Goal: Task Accomplishment & Management: Manage account settings

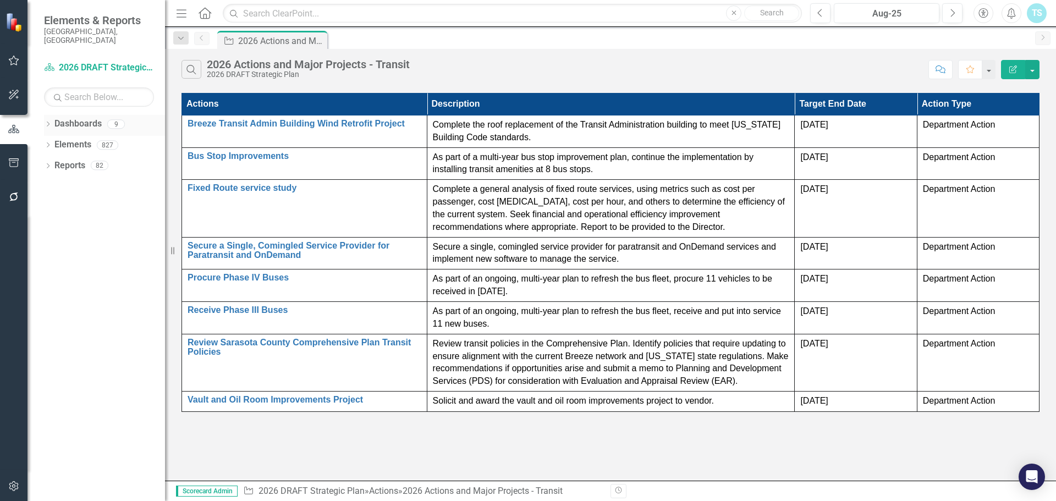
click at [105, 115] on div "Dashboards 9" at bounding box center [109, 125] width 111 height 21
click at [76, 118] on link "Dashboards" at bounding box center [77, 124] width 47 height 13
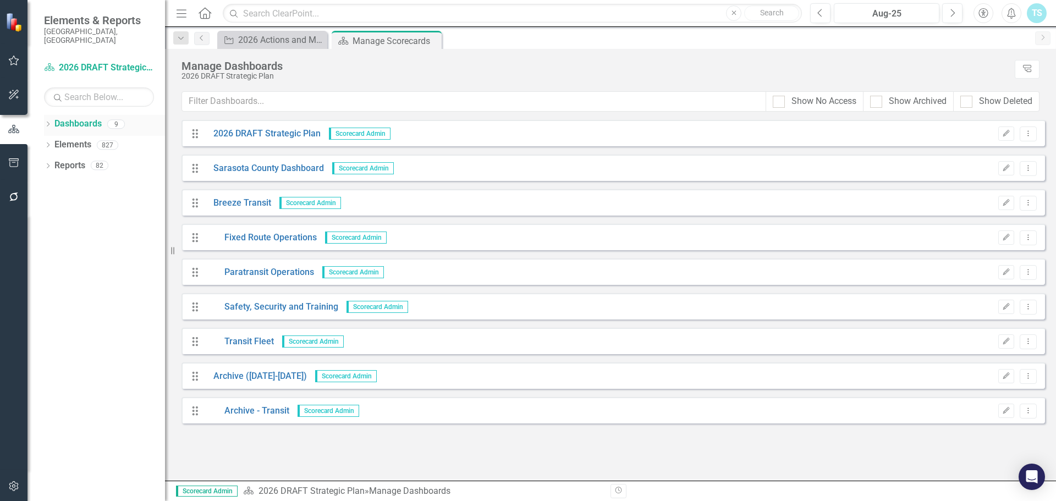
click at [47, 122] on icon "Dropdown" at bounding box center [48, 125] width 8 height 6
click at [73, 180] on link "Breeze Transit" at bounding box center [113, 186] width 105 height 13
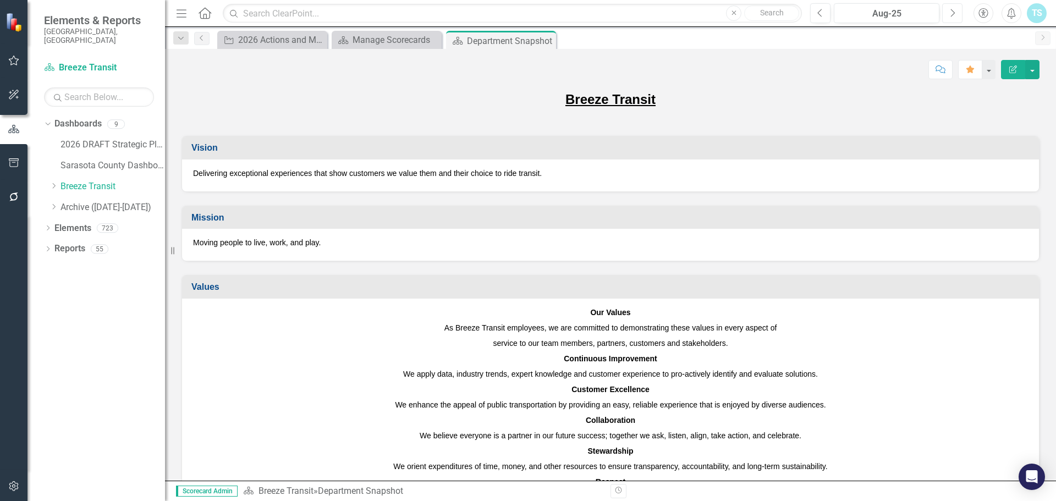
click at [946, 9] on button "Next" at bounding box center [952, 13] width 20 height 20
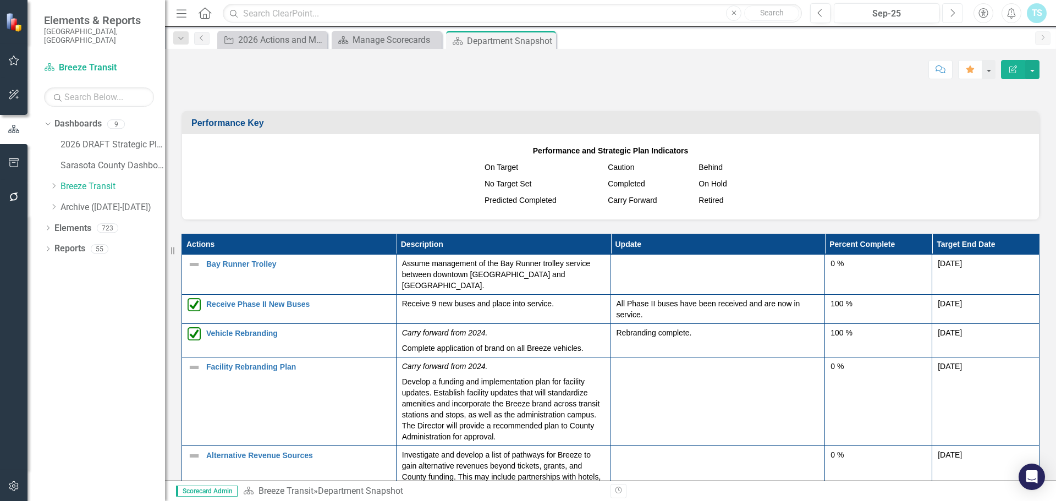
scroll to position [1320, 0]
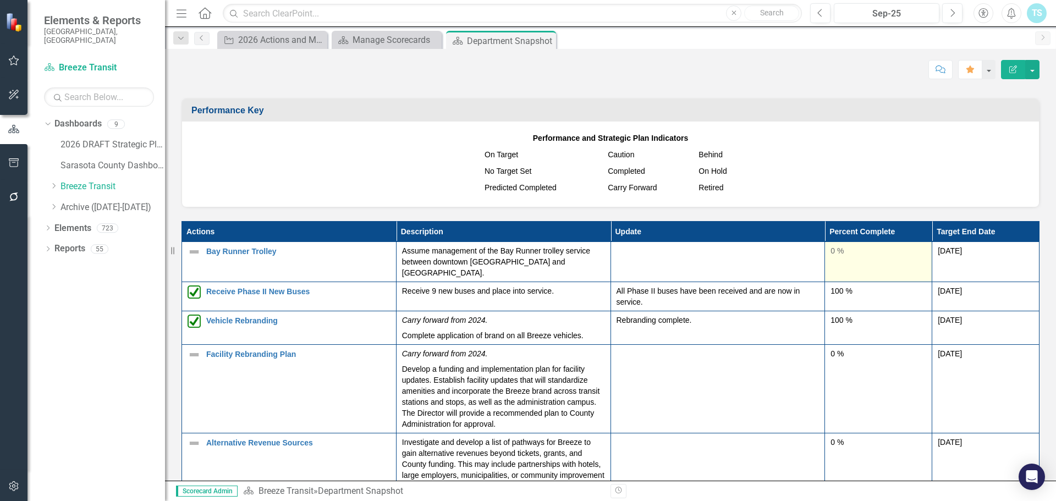
click at [831, 245] on div "0 %" at bounding box center [879, 250] width 96 height 11
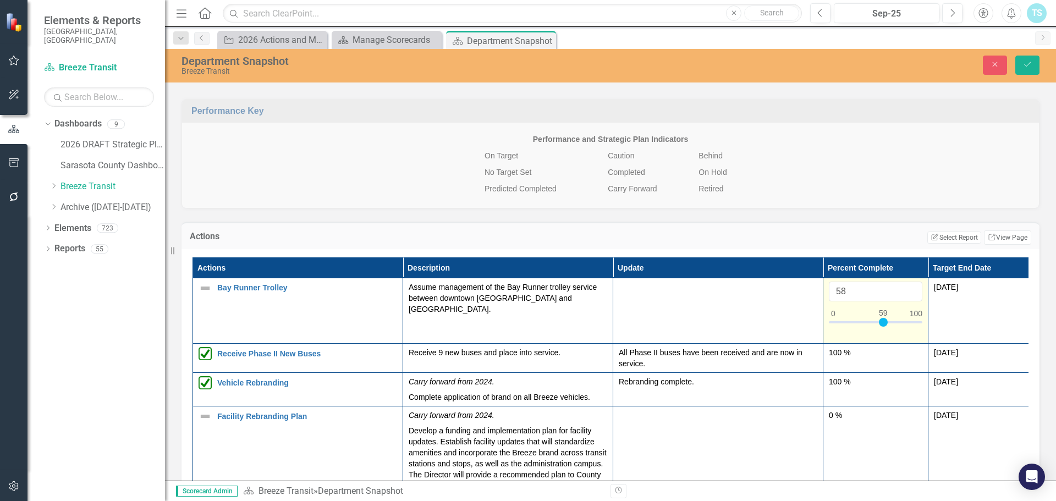
type input "60"
drag, startPoint x: 847, startPoint y: 298, endPoint x: 883, endPoint y: 299, distance: 35.2
click at [883, 318] on div at bounding box center [884, 322] width 9 height 9
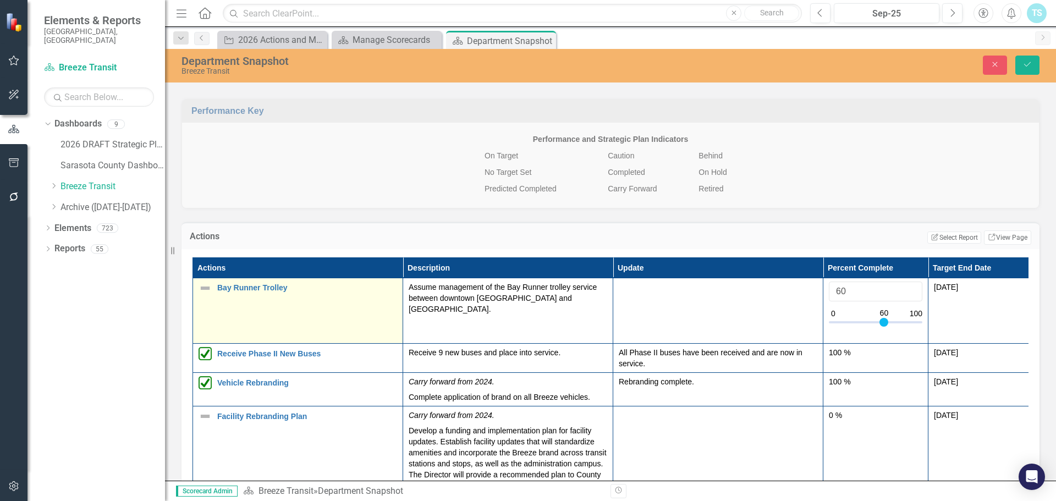
click at [204, 282] on img at bounding box center [205, 288] width 13 height 13
click at [217, 288] on icon "Expand" at bounding box center [222, 292] width 11 height 9
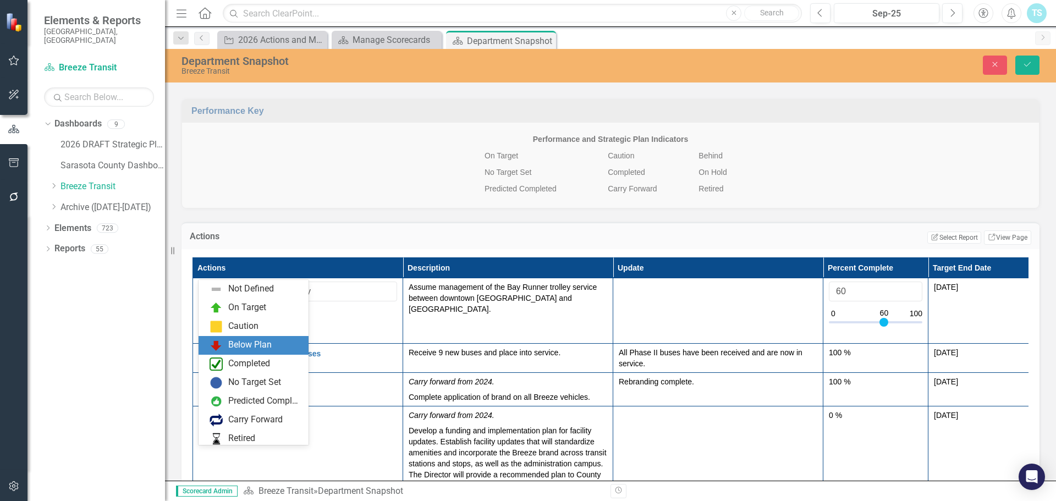
click at [240, 337] on div "Below Plan" at bounding box center [254, 345] width 110 height 19
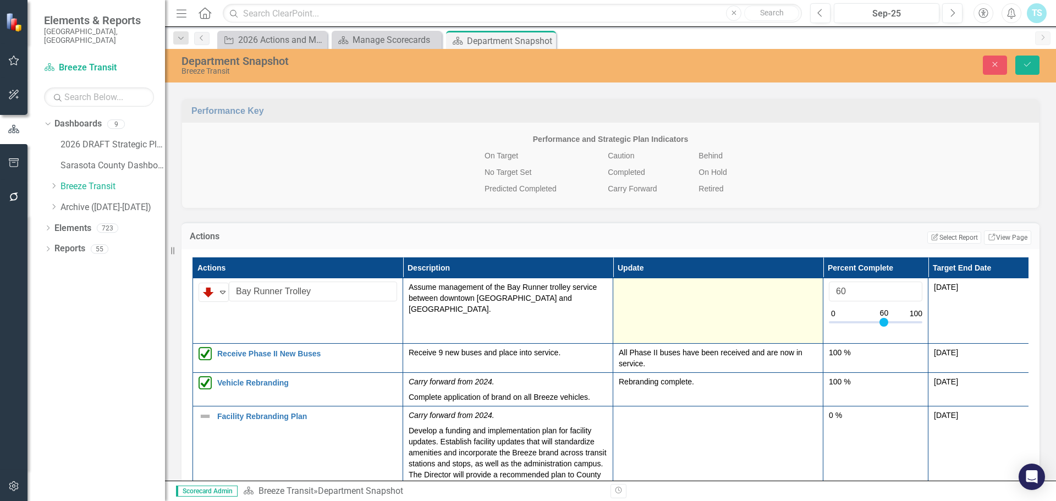
click at [647, 297] on td at bounding box center [718, 311] width 210 height 66
click at [649, 286] on td at bounding box center [718, 311] width 210 height 66
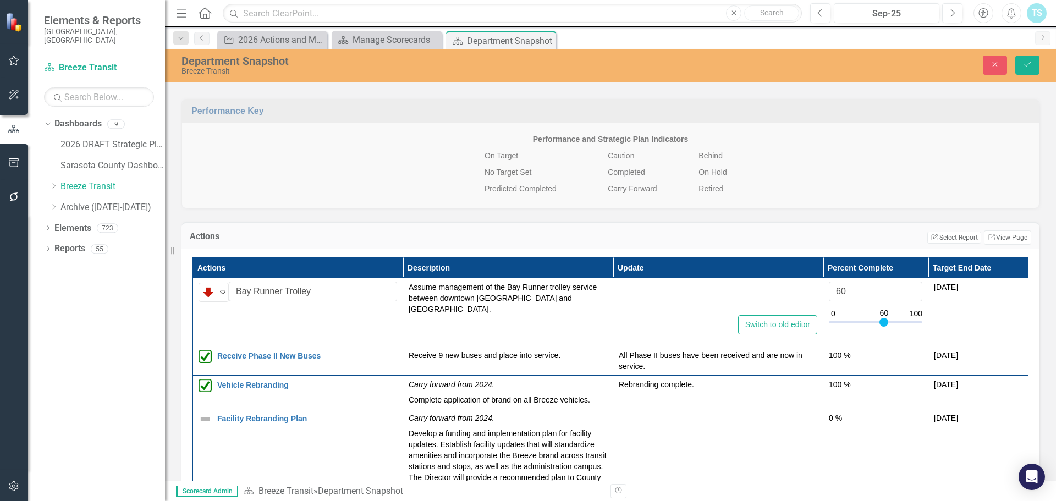
click at [645, 285] on div at bounding box center [718, 297] width 199 height 31
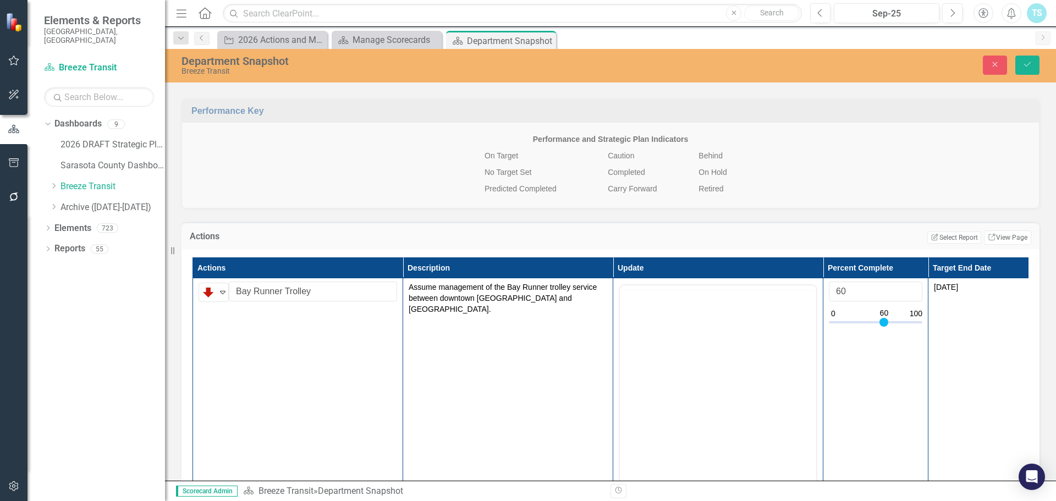
scroll to position [0, 0]
click at [634, 329] on body "Rich Text Area. Press ALT-0 for help." at bounding box center [718, 393] width 196 height 165
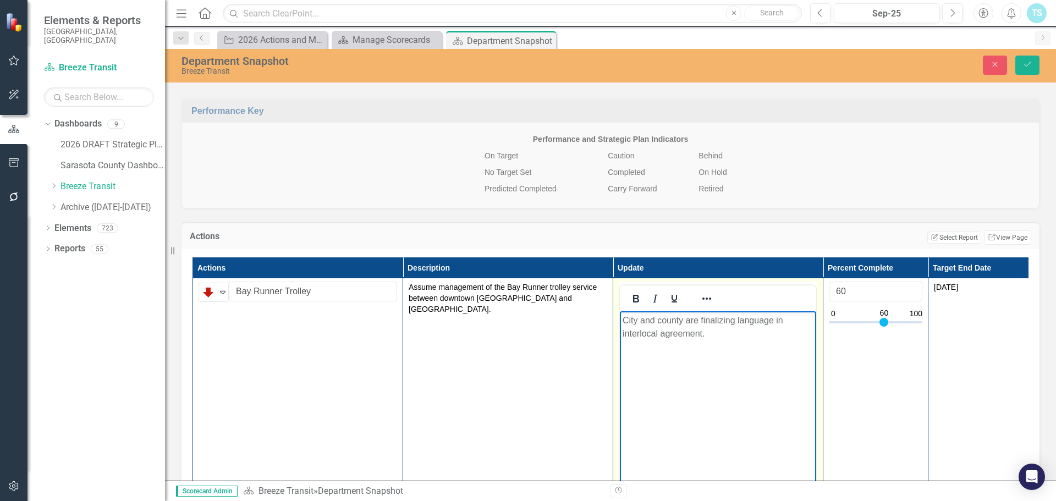
scroll to position [1265, 0]
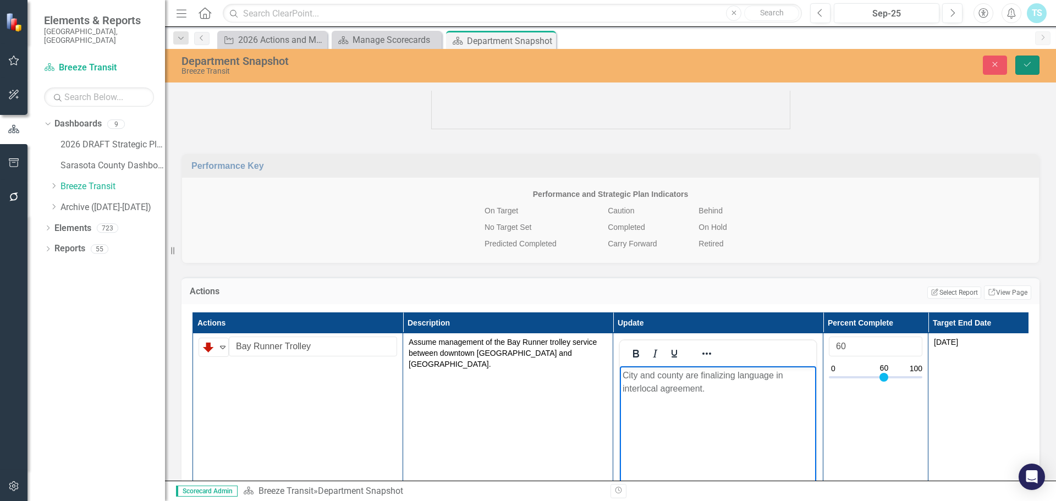
click at [1025, 59] on button "Save" at bounding box center [1028, 65] width 24 height 19
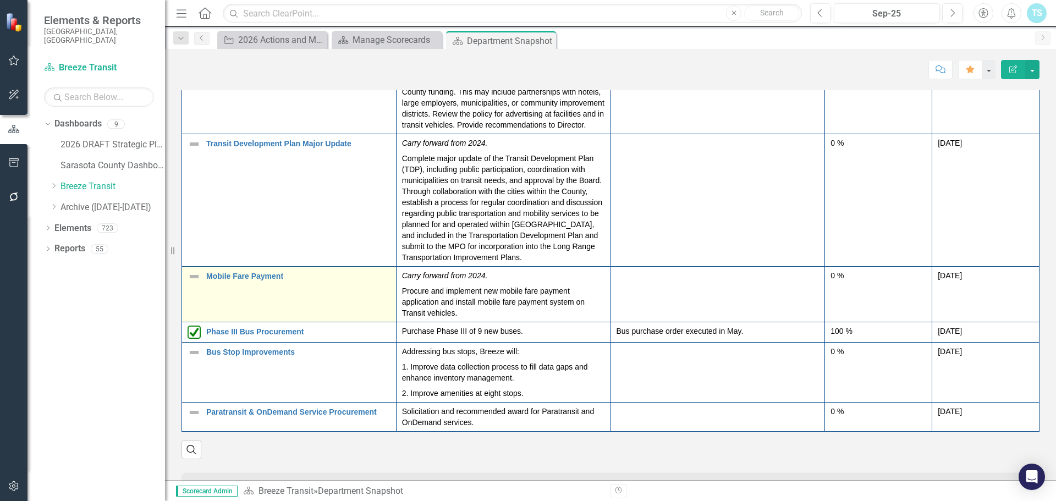
scroll to position [1541, 0]
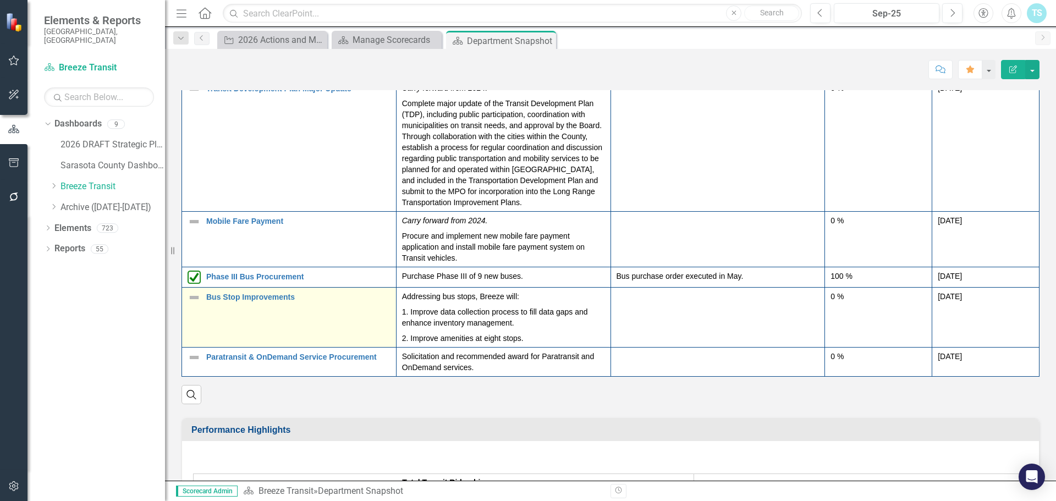
click at [199, 299] on td "Bus Stop Improvements Edit Edit Action Link Open Element" at bounding box center [289, 318] width 215 height 60
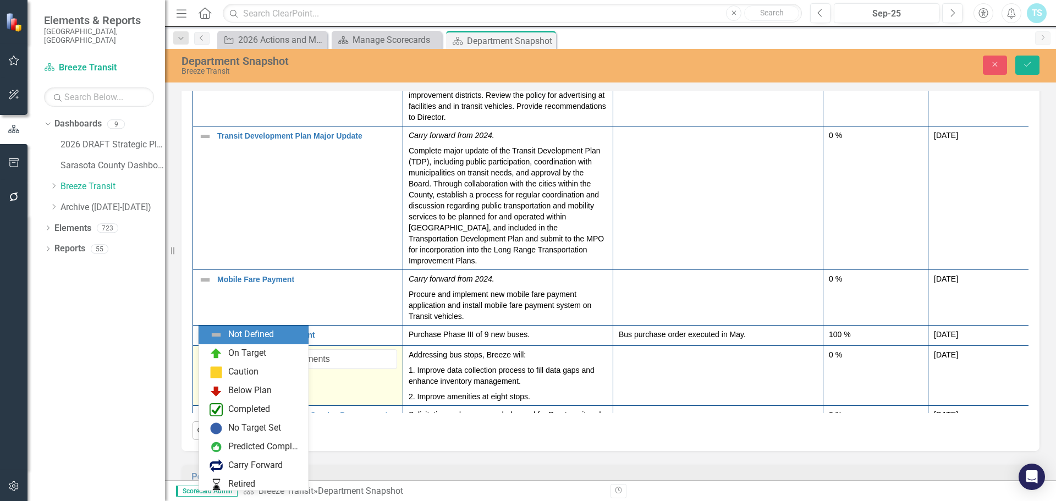
click at [213, 353] on img at bounding box center [208, 359] width 13 height 13
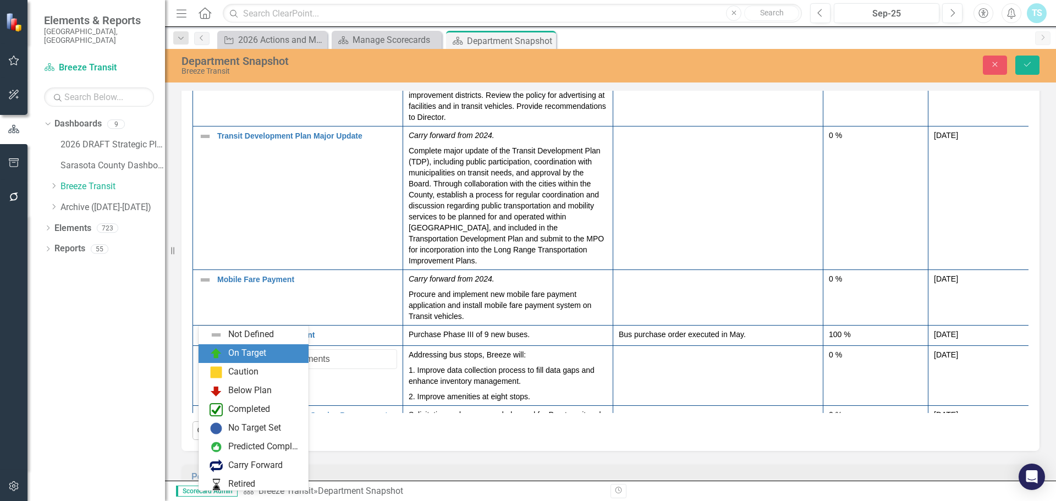
click at [244, 346] on div "On Target" at bounding box center [254, 353] width 110 height 19
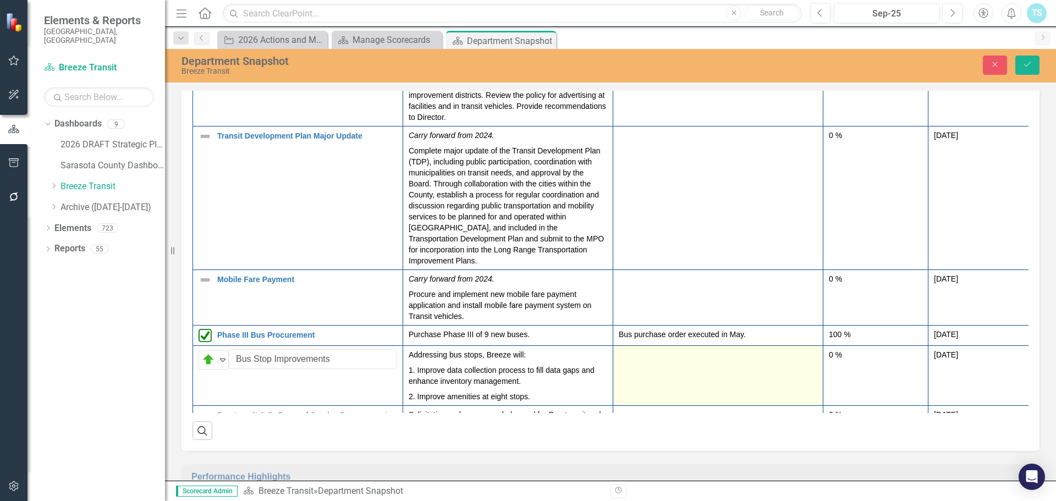
click at [680, 346] on td at bounding box center [718, 376] width 210 height 60
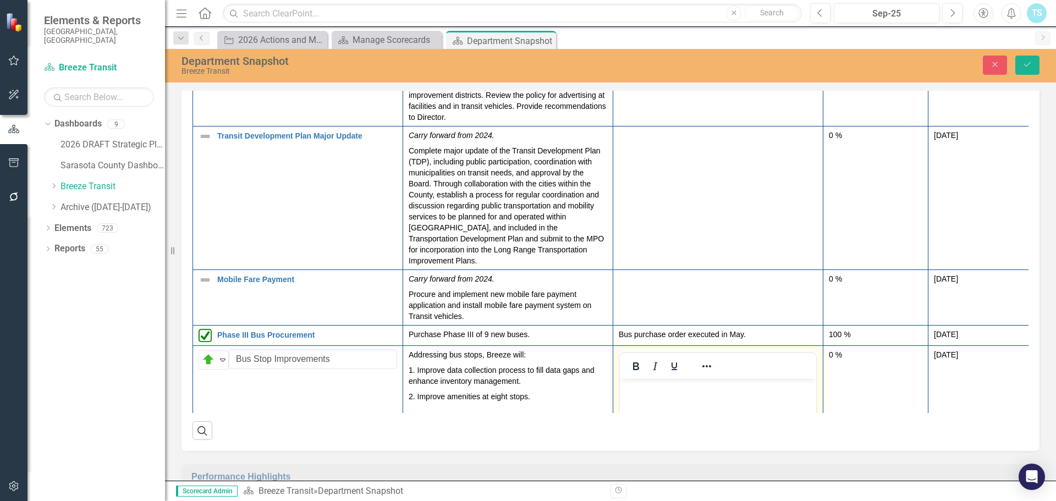
scroll to position [0, 0]
click at [642, 404] on body "Rich Text Area. Press ALT-0 for help." at bounding box center [718, 461] width 196 height 165
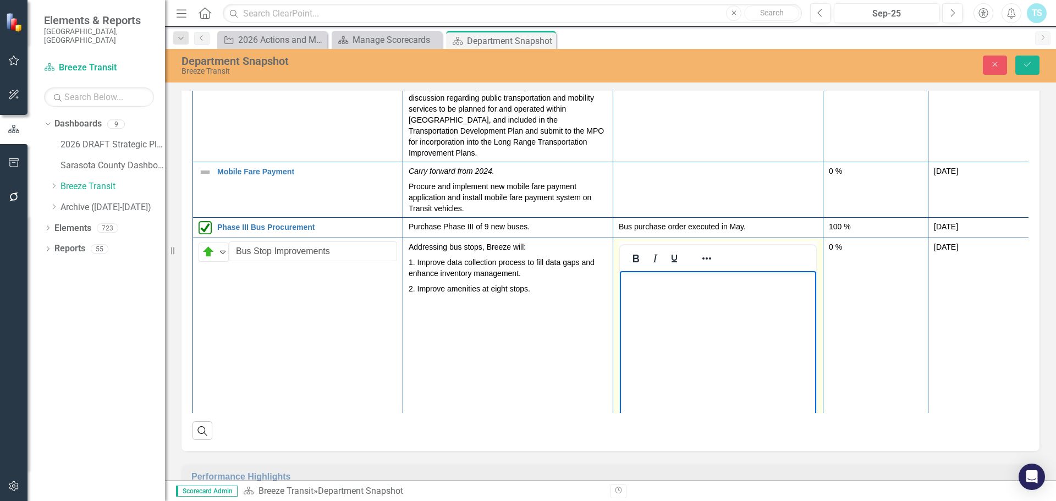
scroll to position [317, 0]
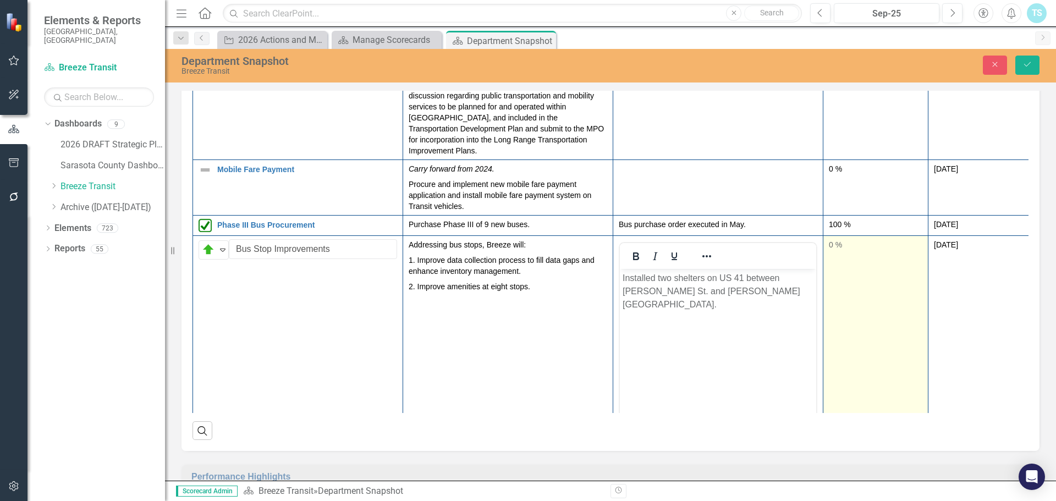
click at [850, 249] on td "0 %" at bounding box center [876, 365] width 105 height 260
type input "65"
drag, startPoint x: 837, startPoint y: 239, endPoint x: 889, endPoint y: 236, distance: 51.3
click at [889, 276] on div at bounding box center [876, 283] width 94 height 14
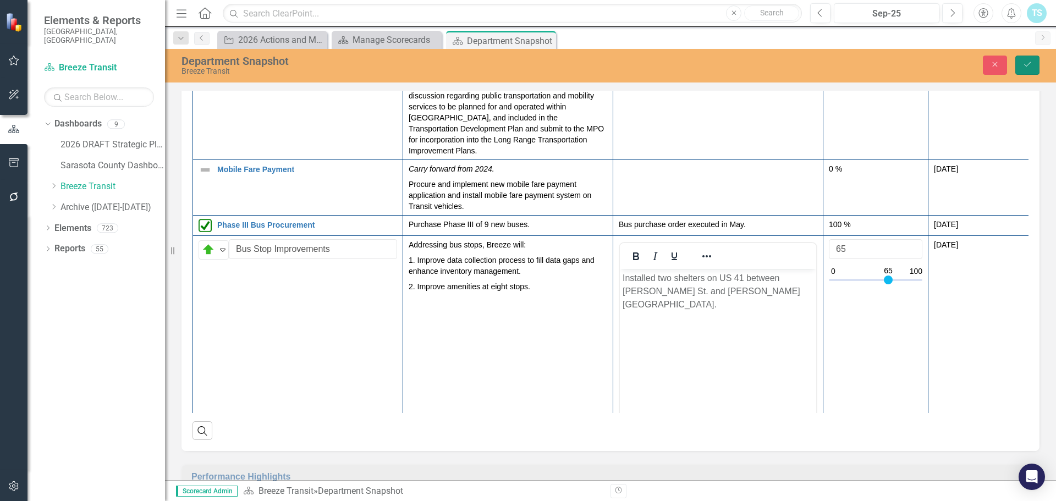
click at [1024, 67] on icon "Save" at bounding box center [1028, 65] width 10 height 8
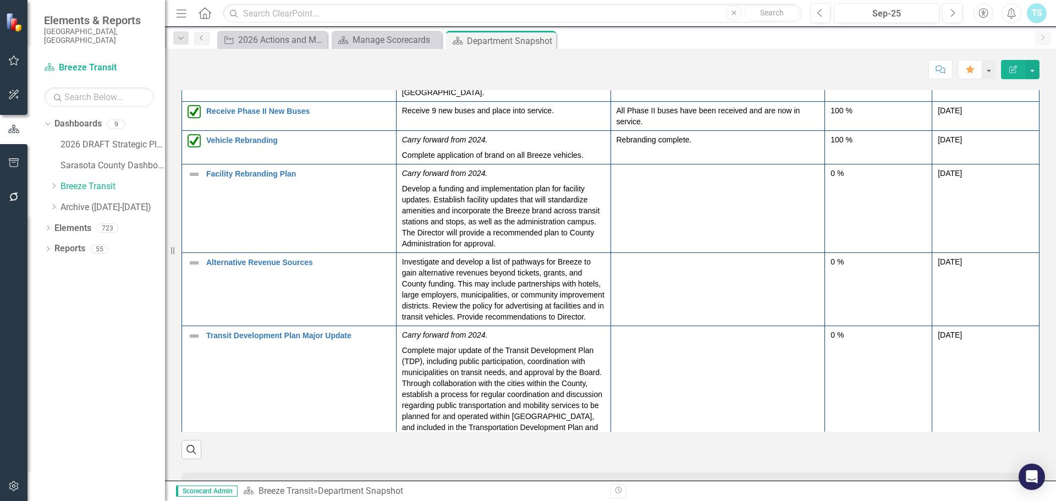
scroll to position [0, 0]
